Goal: Task Accomplishment & Management: Use online tool/utility

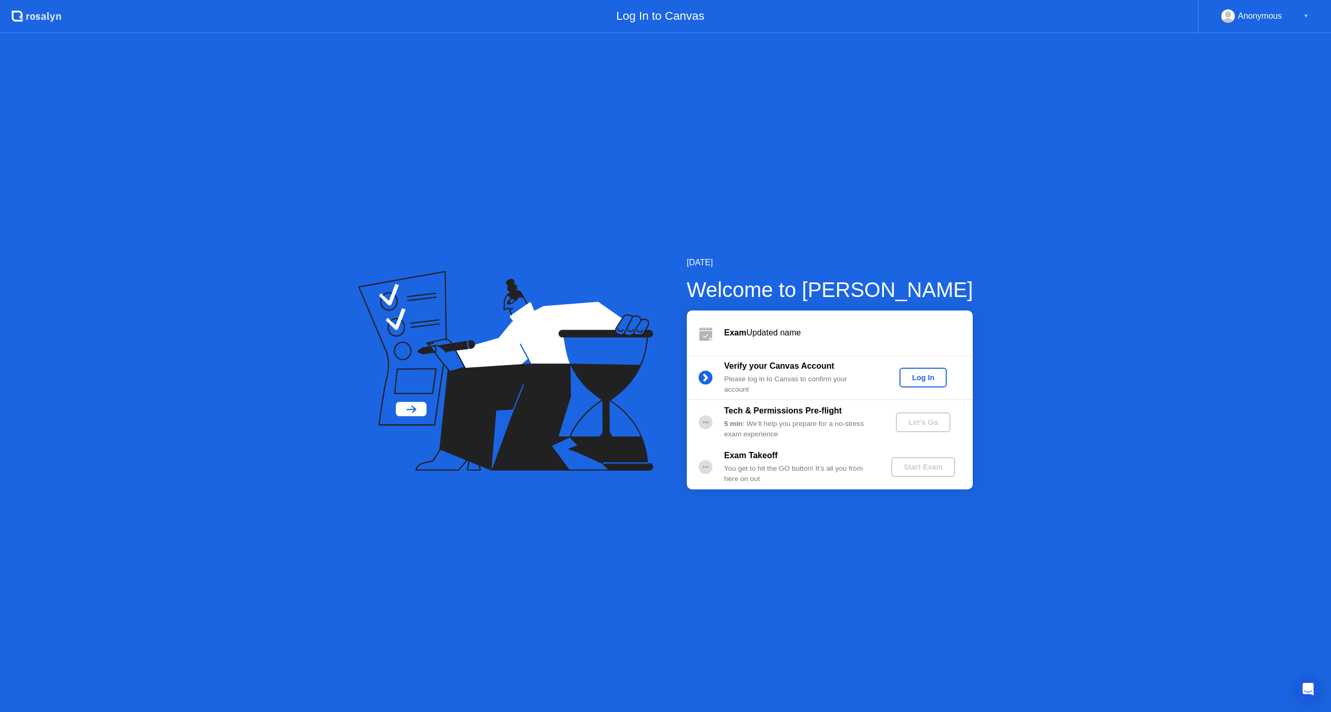
drag, startPoint x: 742, startPoint y: 367, endPoint x: 820, endPoint y: 382, distance: 79.9
click at [820, 382] on div "Verify your Canvas Account Please log in to Canvas to confirm your account" at bounding box center [799, 377] width 150 height 35
click at [616, 297] on icon at bounding box center [505, 371] width 295 height 200
click at [618, 297] on icon at bounding box center [505, 371] width 295 height 200
click at [933, 304] on div "Welcome to [PERSON_NAME]" at bounding box center [830, 289] width 286 height 31
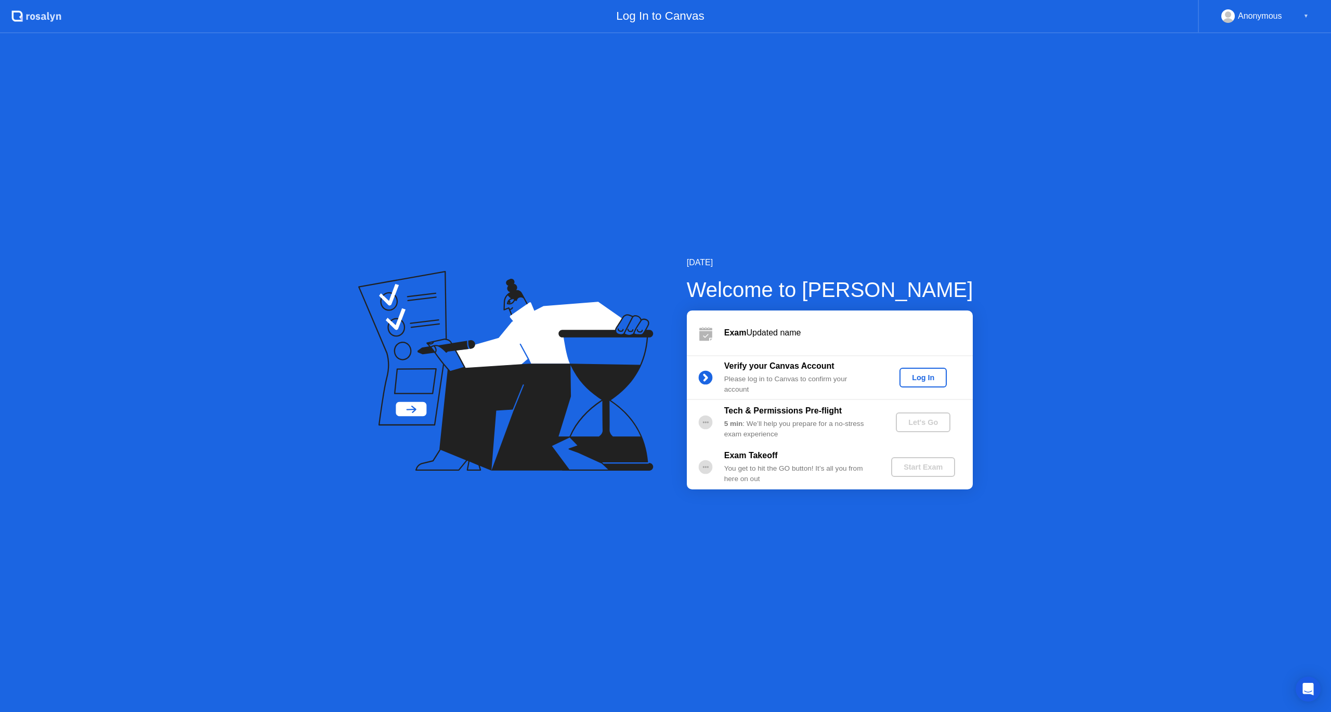
click at [1090, 136] on div "[DATE] Welcome to [PERSON_NAME] Exam Updated name Verify your Canvas Account Pl…" at bounding box center [665, 372] width 1331 height 678
click at [1091, 135] on div "[DATE] Welcome to [PERSON_NAME] Exam Updated name Verify your Canvas Account Pl…" at bounding box center [665, 372] width 1331 height 678
click at [1095, 116] on div "[DATE] Welcome to [PERSON_NAME] Exam Updated name Verify your Canvas Account Pl…" at bounding box center [665, 372] width 1331 height 678
click at [1089, 116] on div "[DATE] Welcome to [PERSON_NAME] Exam Updated name Verify your Canvas Account Pl…" at bounding box center [665, 372] width 1331 height 678
